Goal: Browse casually: Explore the website without a specific task or goal

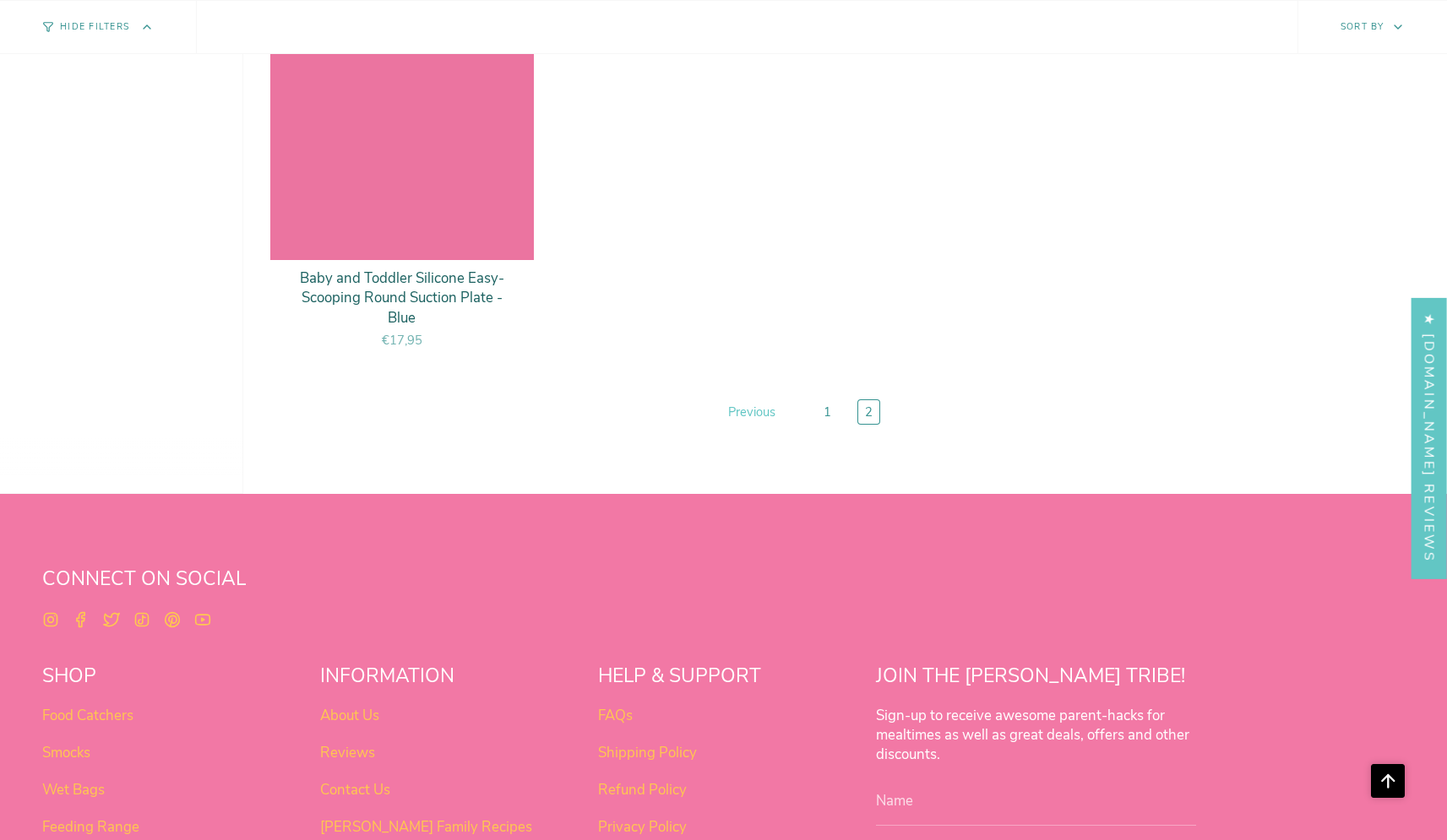
scroll to position [1791, 0]
